Goal: Information Seeking & Learning: Learn about a topic

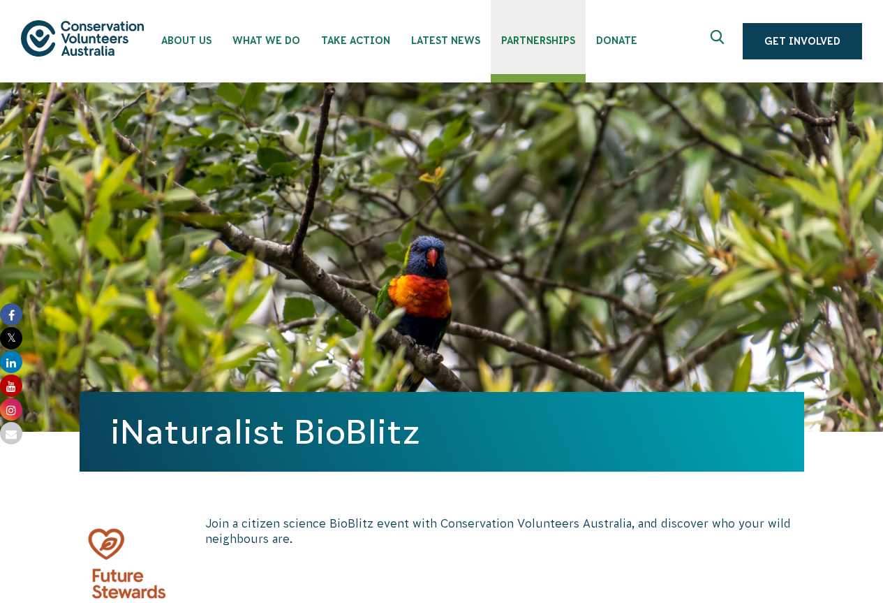
click at [530, 38] on span "Partnerships" at bounding box center [538, 40] width 74 height 11
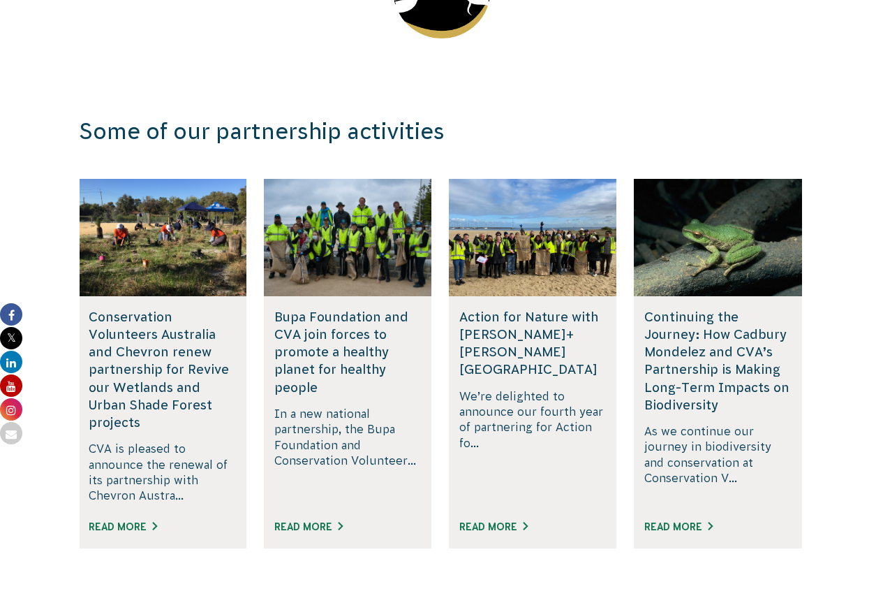
scroll to position [2304, 0]
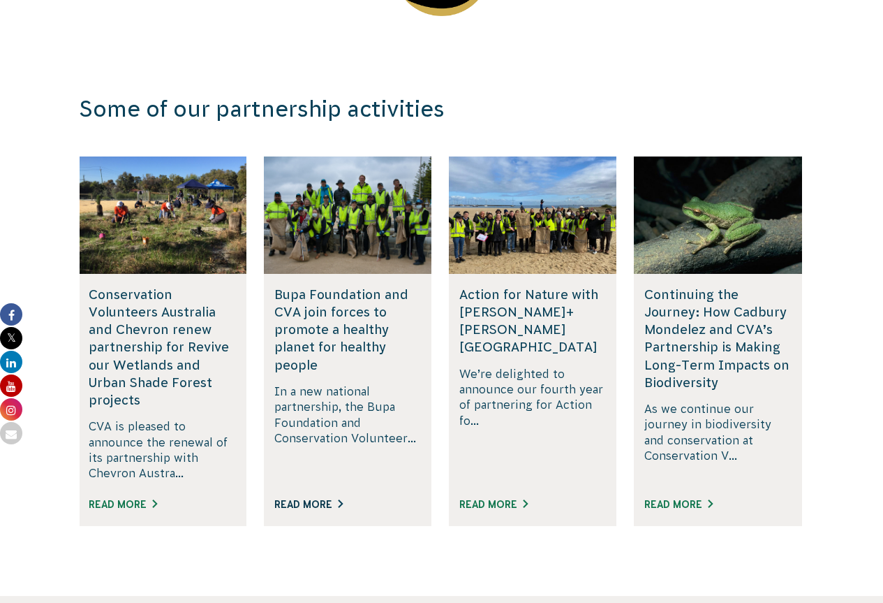
click at [317, 499] on link "Read More" at bounding box center [308, 504] width 68 height 11
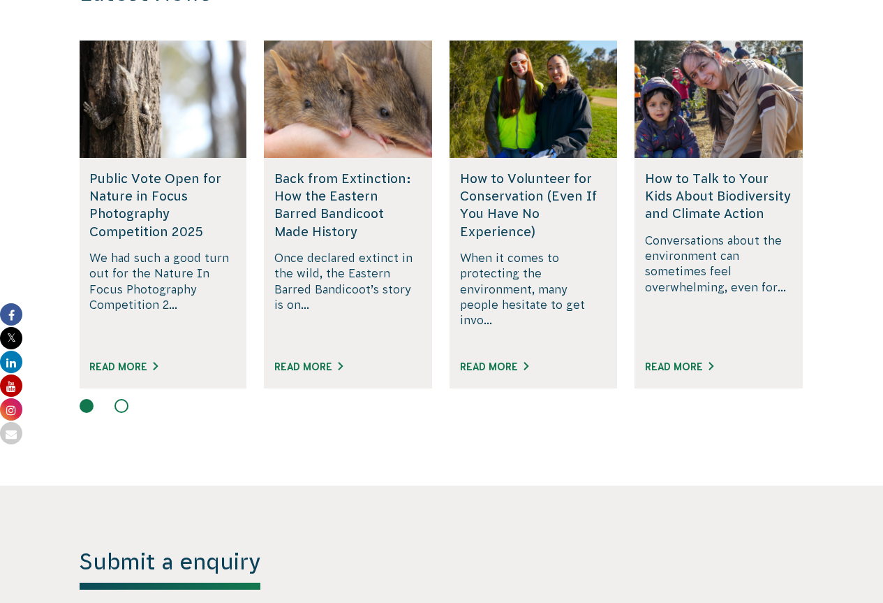
scroll to position [3530, 0]
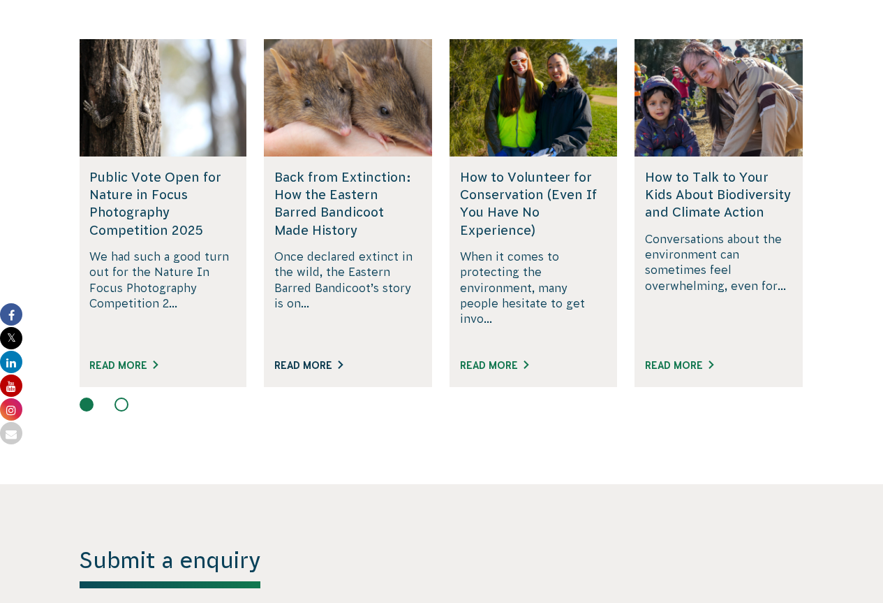
click at [323, 360] on link "Read More" at bounding box center [308, 365] width 68 height 11
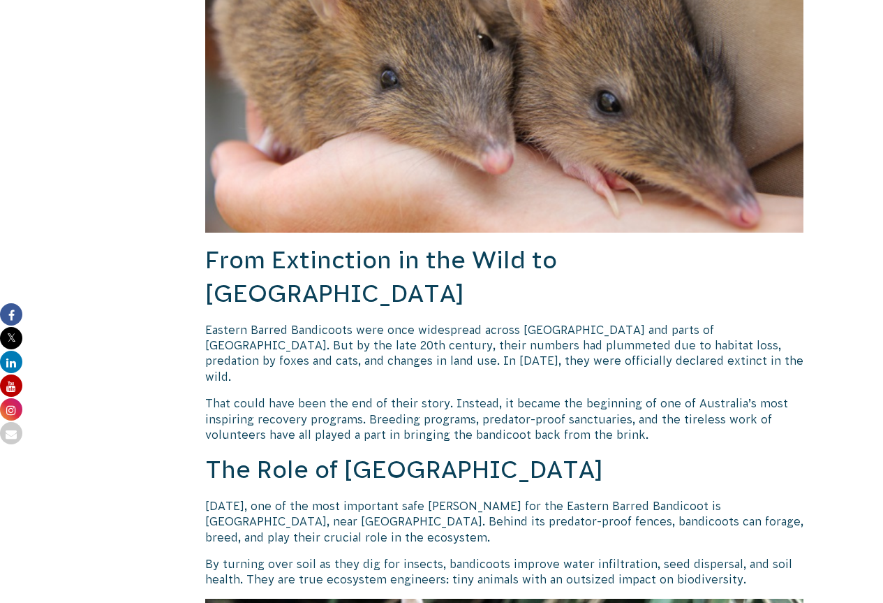
scroll to position [628, 0]
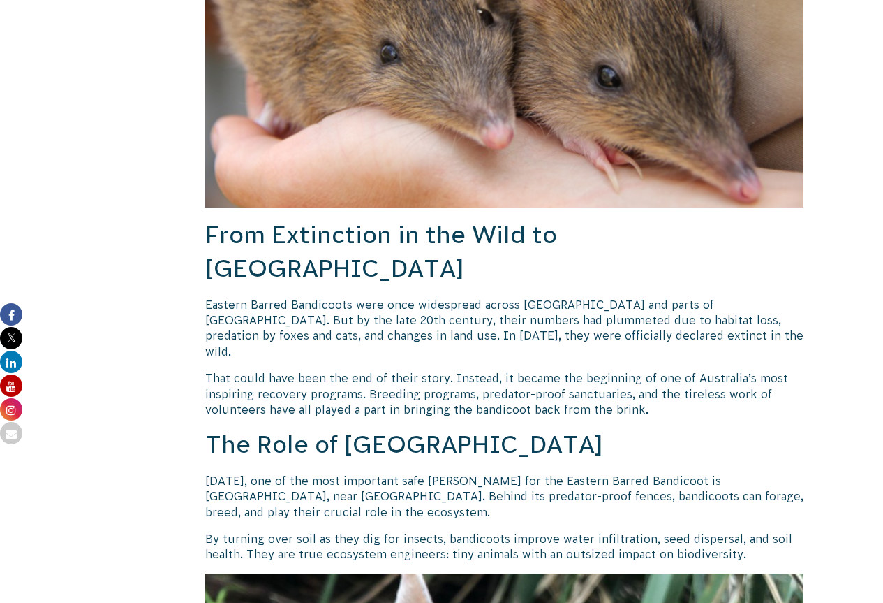
drag, startPoint x: 565, startPoint y: 307, endPoint x: 590, endPoint y: 343, distance: 44.2
click at [590, 370] on p "That could have been the end of their story. Instead, it became the beginning o…" at bounding box center [504, 393] width 599 height 47
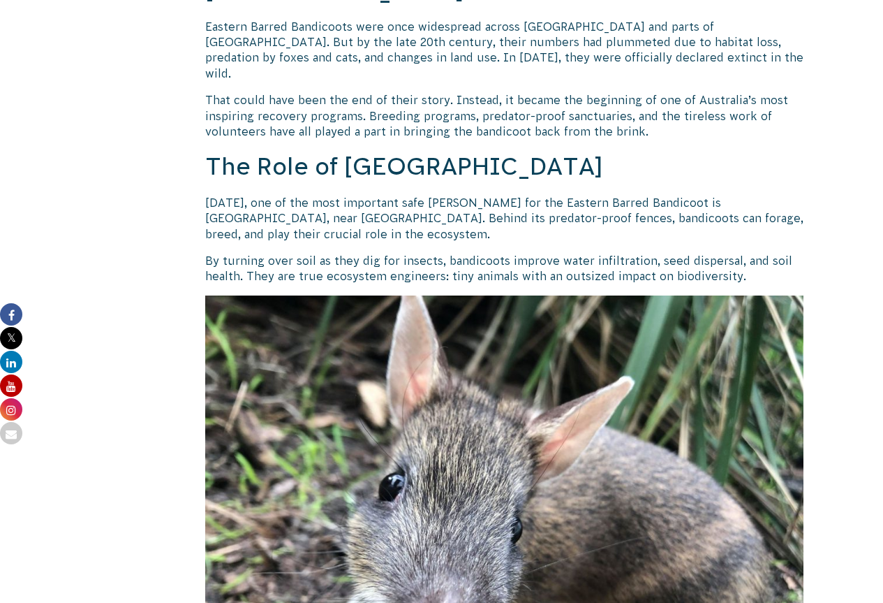
scroll to position [908, 0]
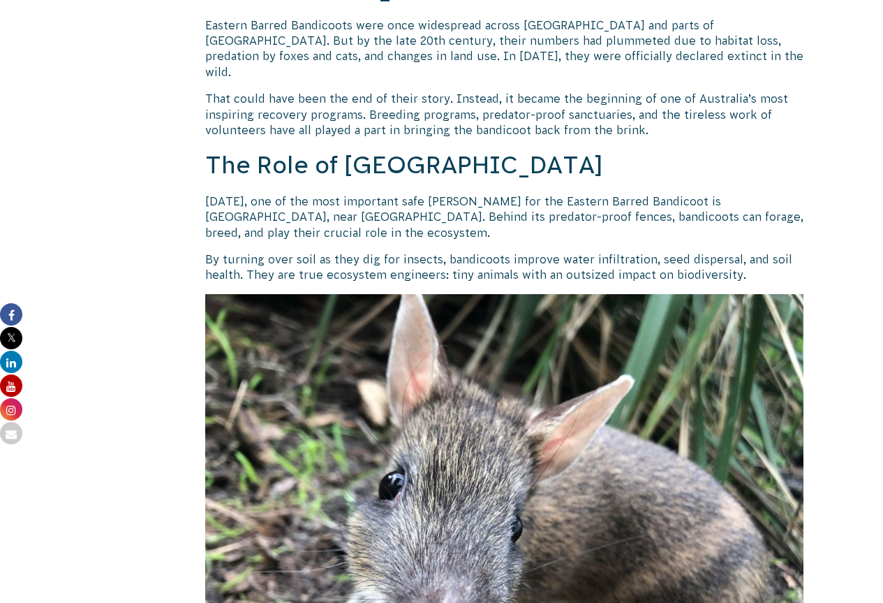
drag, startPoint x: 596, startPoint y: 340, endPoint x: 612, endPoint y: 302, distance: 41.9
click at [612, 302] on img at bounding box center [504, 518] width 599 height 449
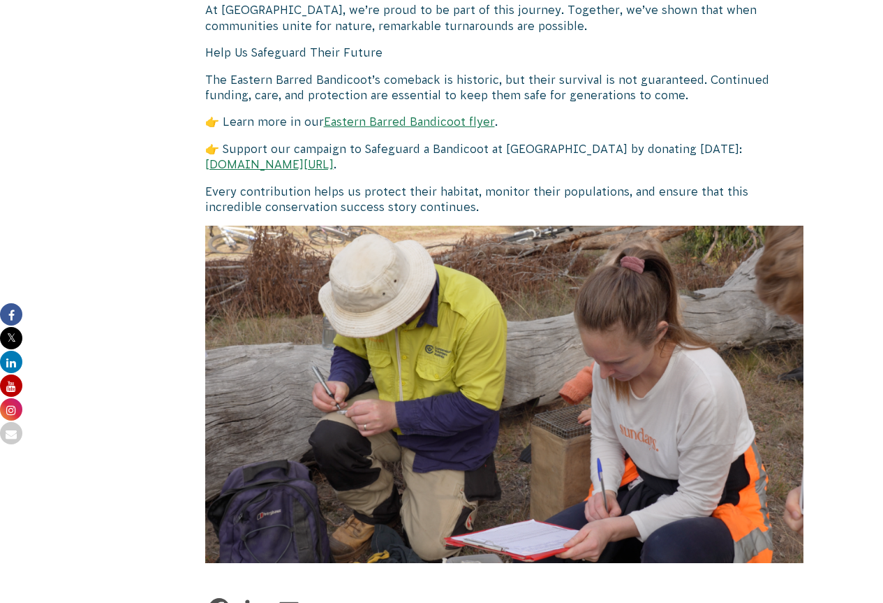
scroll to position [1955, 0]
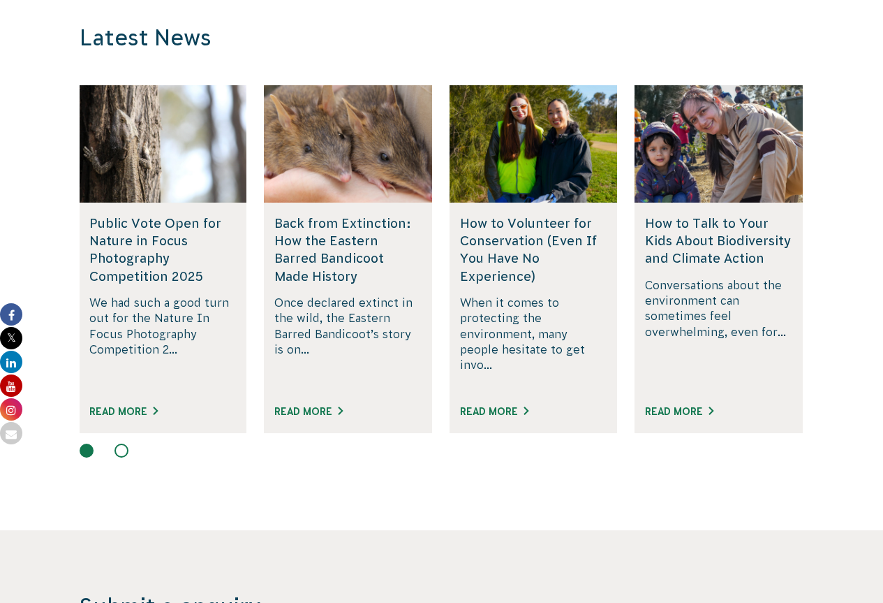
scroll to position [3530, 0]
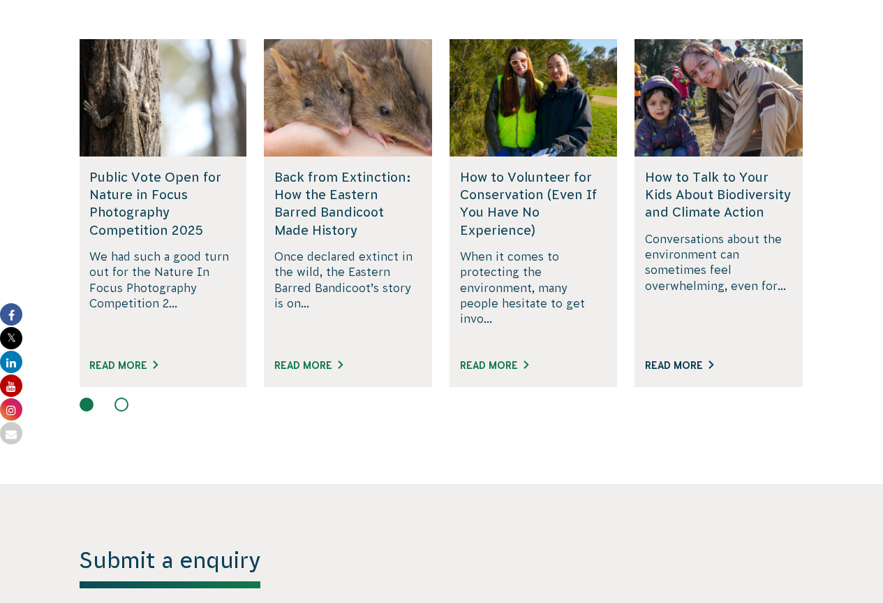
click at [695, 360] on link "Read More" at bounding box center [679, 365] width 68 height 11
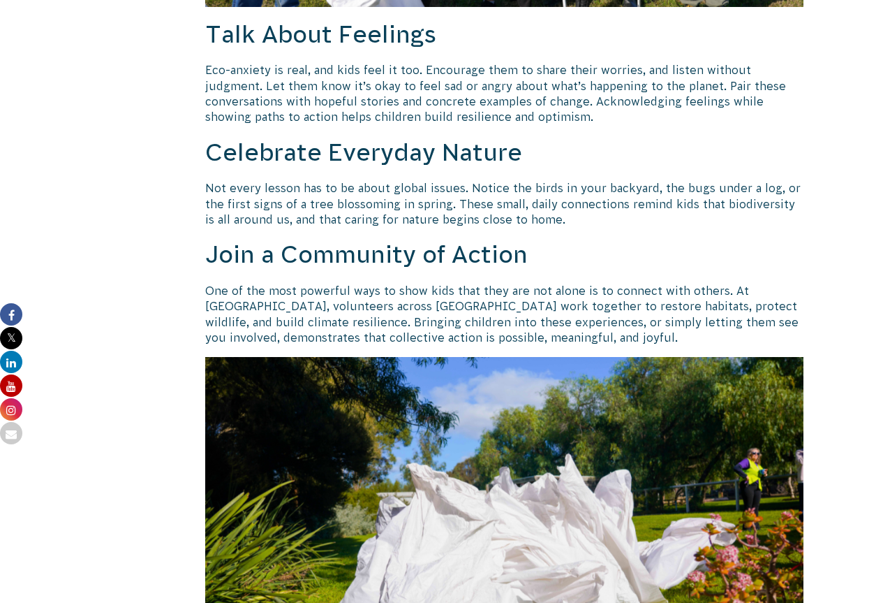
scroll to position [1536, 0]
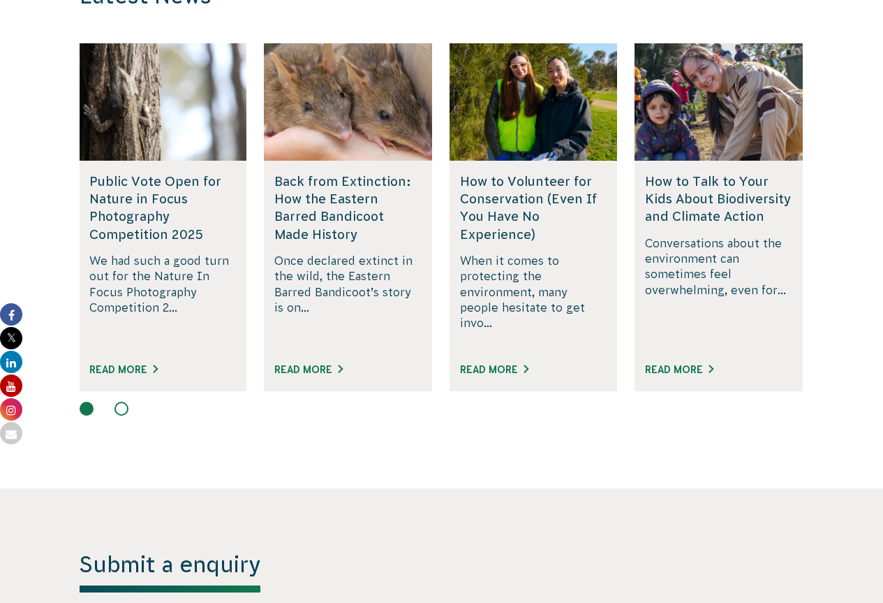
scroll to position [3530, 0]
